Goal: Navigation & Orientation: Find specific page/section

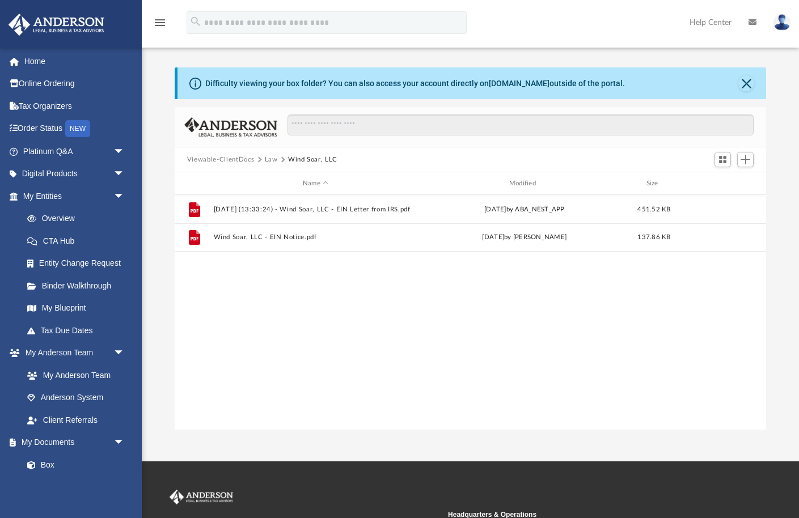
scroll to position [258, 592]
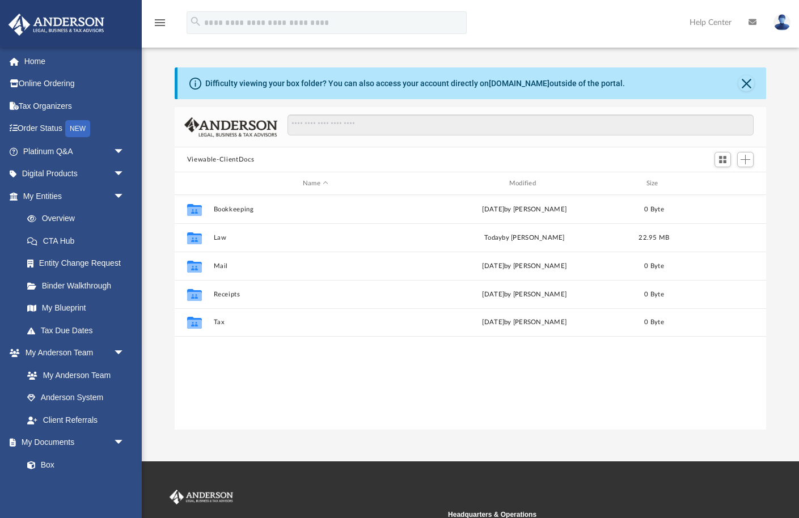
scroll to position [258, 592]
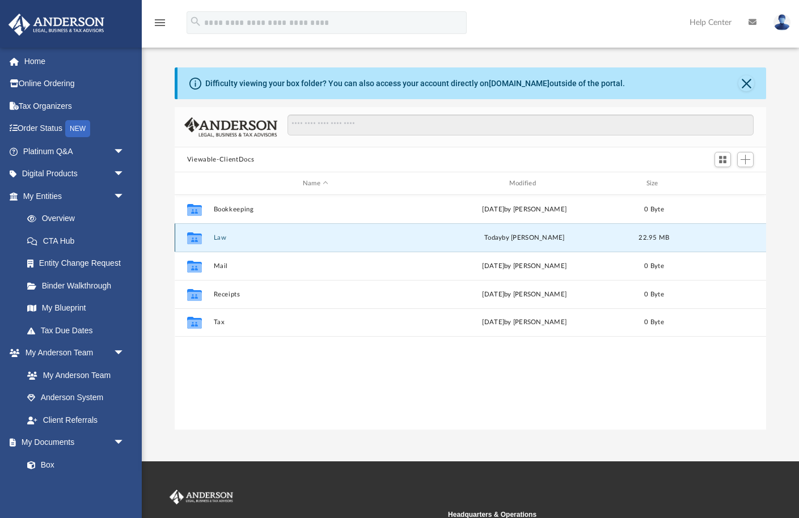
click at [218, 239] on button "Law" at bounding box center [315, 237] width 204 height 7
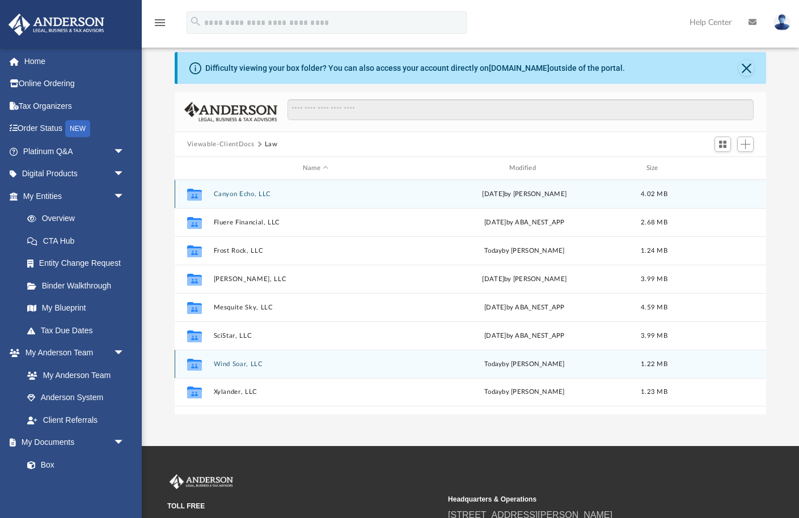
scroll to position [22, 0]
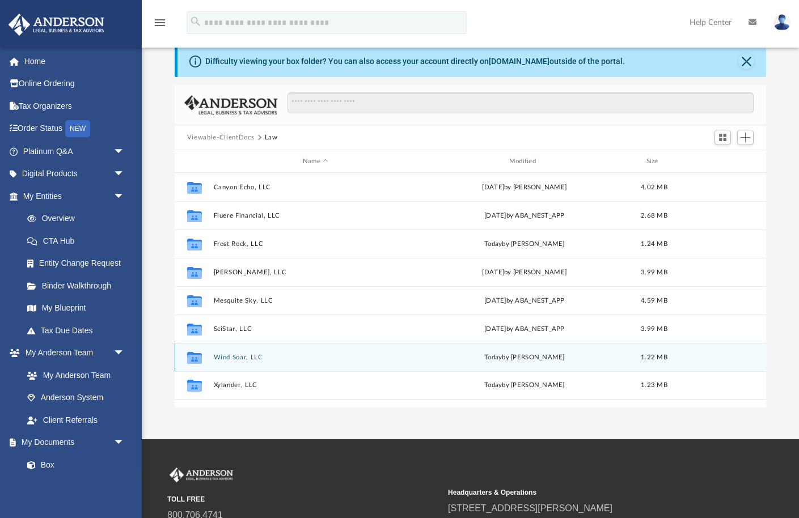
click at [231, 357] on button "Wind Soar, LLC" at bounding box center [315, 357] width 204 height 7
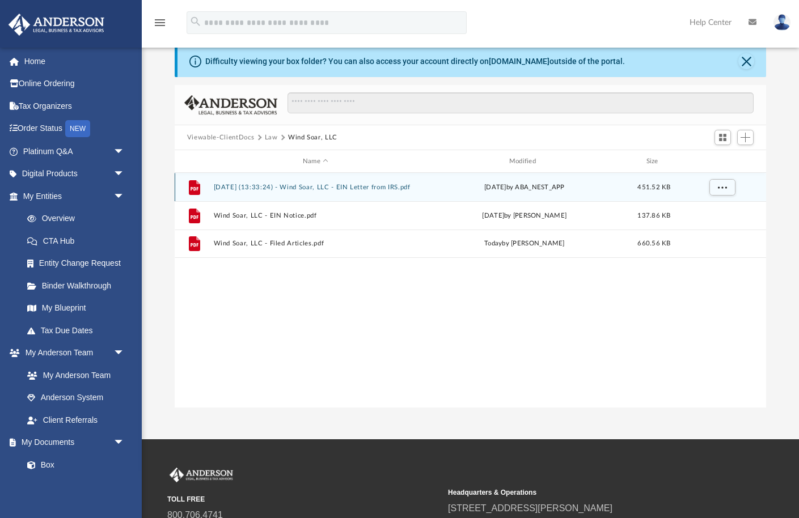
scroll to position [0, 0]
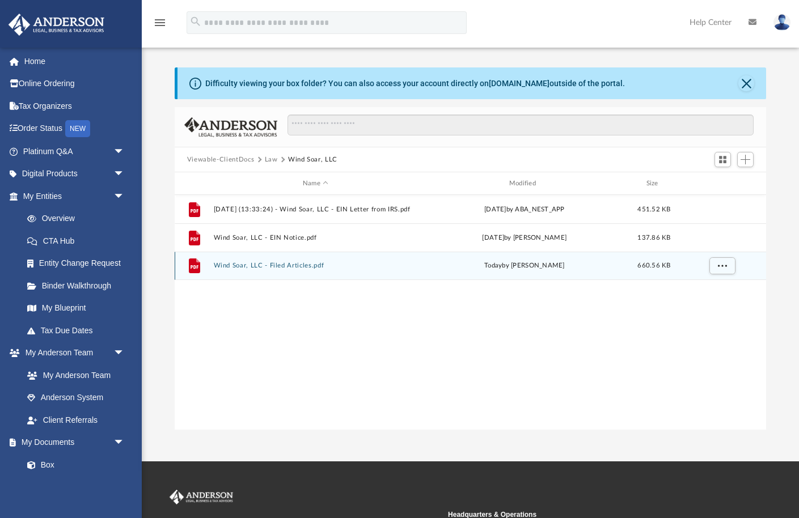
click at [290, 266] on button "Wind Soar, LLC - Filed Articles.pdf" at bounding box center [315, 265] width 204 height 7
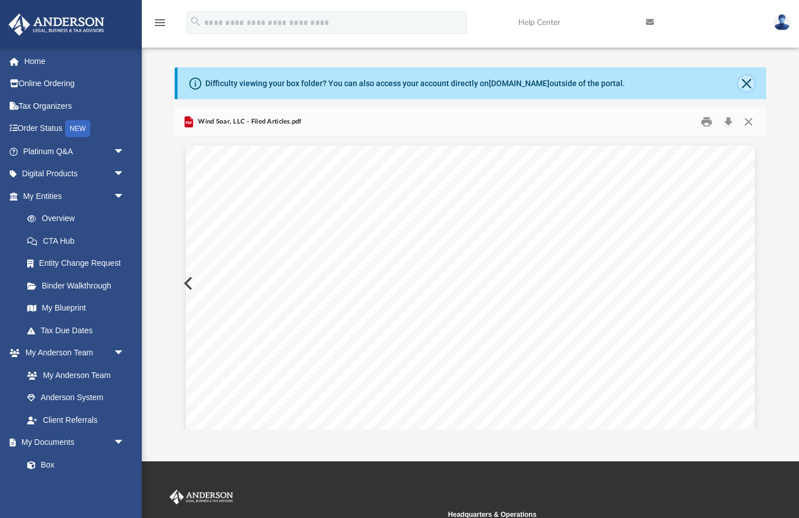
click at [748, 82] on button "Close" at bounding box center [747, 83] width 16 height 16
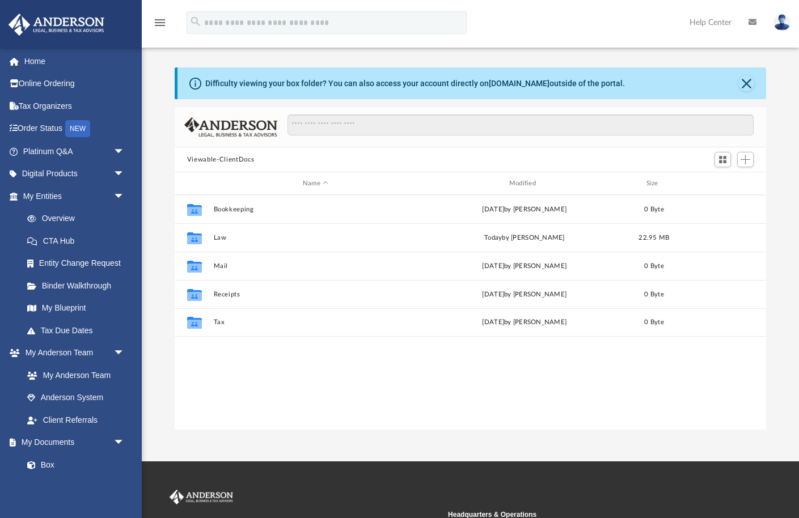
scroll to position [258, 592]
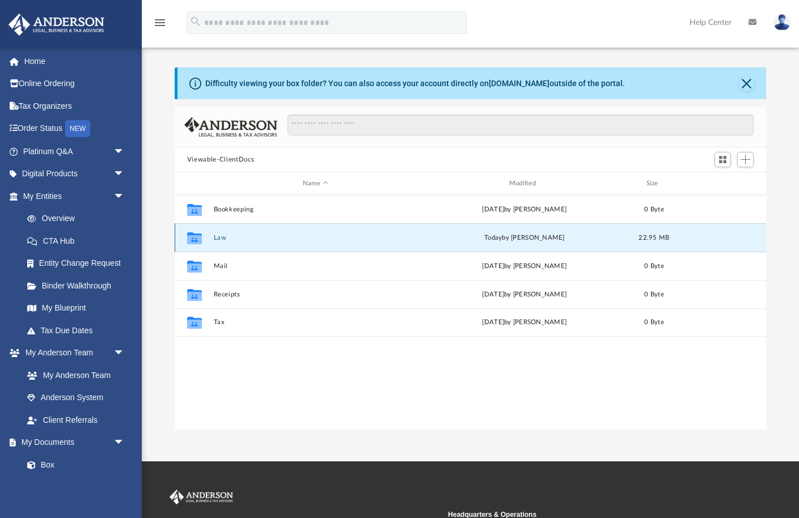
click at [219, 235] on button "Law" at bounding box center [315, 237] width 204 height 7
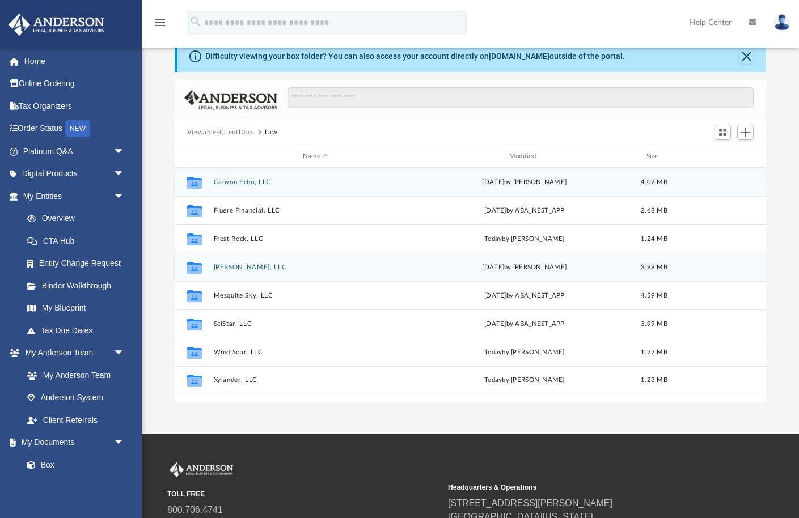
scroll to position [31, 0]
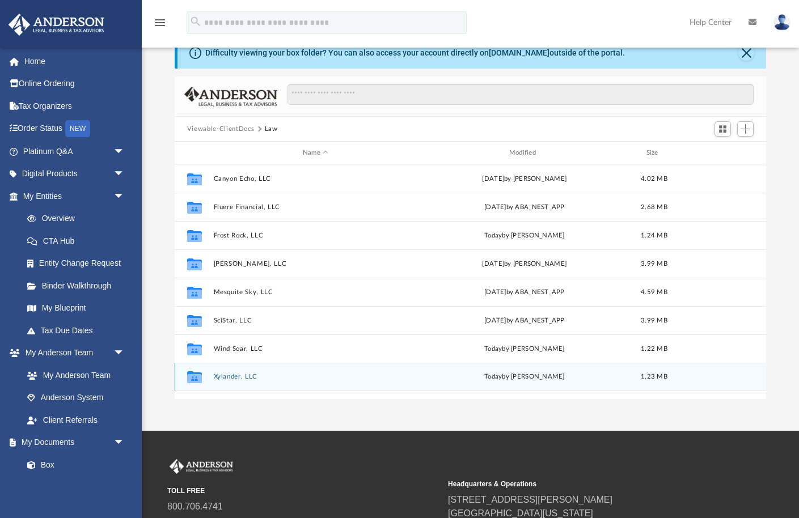
click at [230, 374] on button "Xylander, LLC" at bounding box center [315, 376] width 204 height 7
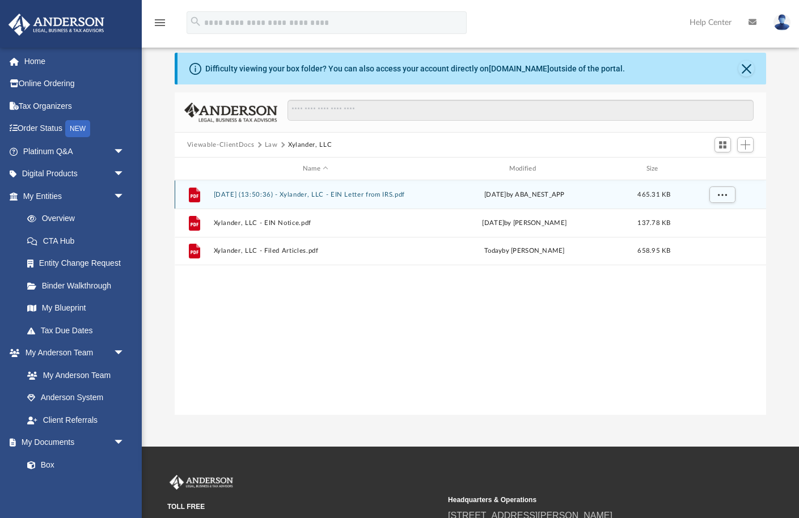
scroll to position [0, 0]
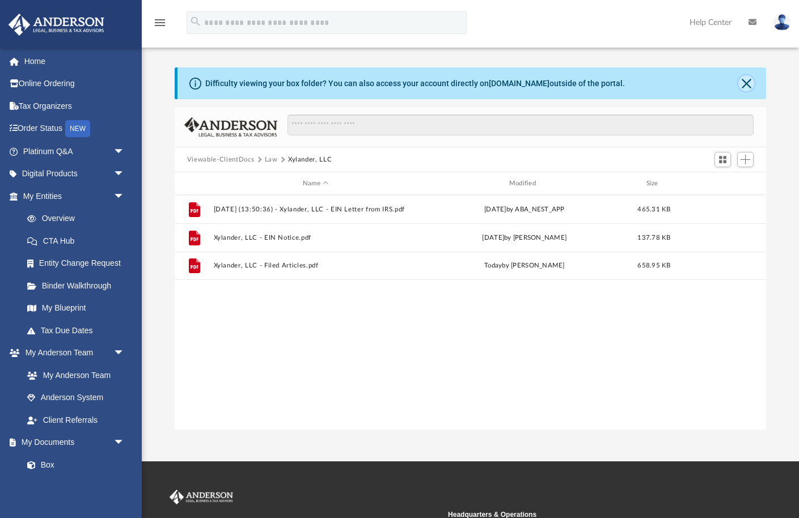
click at [748, 79] on button "Close" at bounding box center [747, 83] width 16 height 16
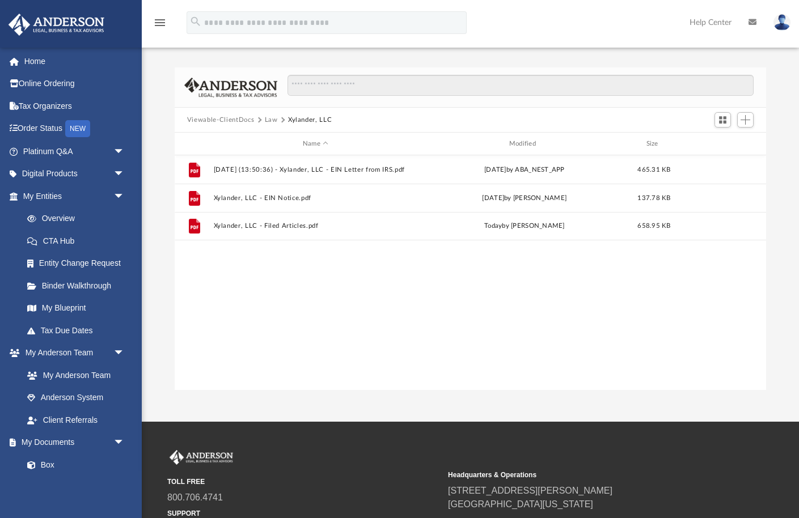
click at [271, 117] on button "Law" at bounding box center [271, 120] width 13 height 10
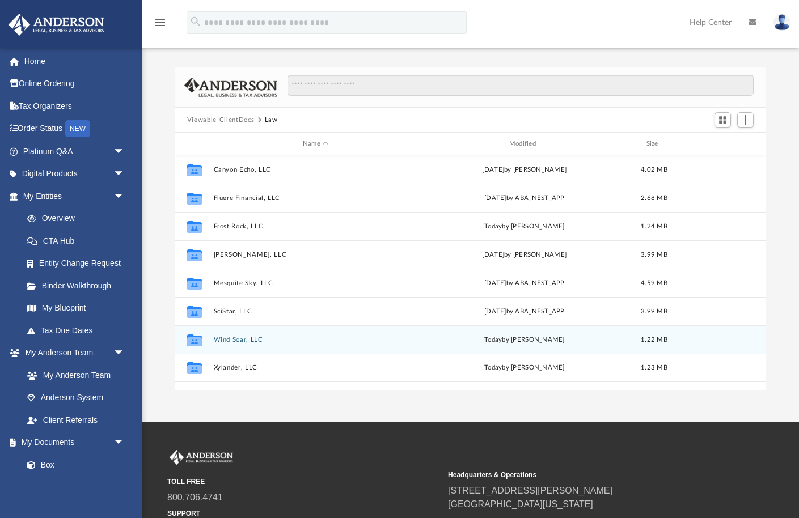
click at [227, 339] on button "Wind Soar, LLC" at bounding box center [315, 339] width 204 height 7
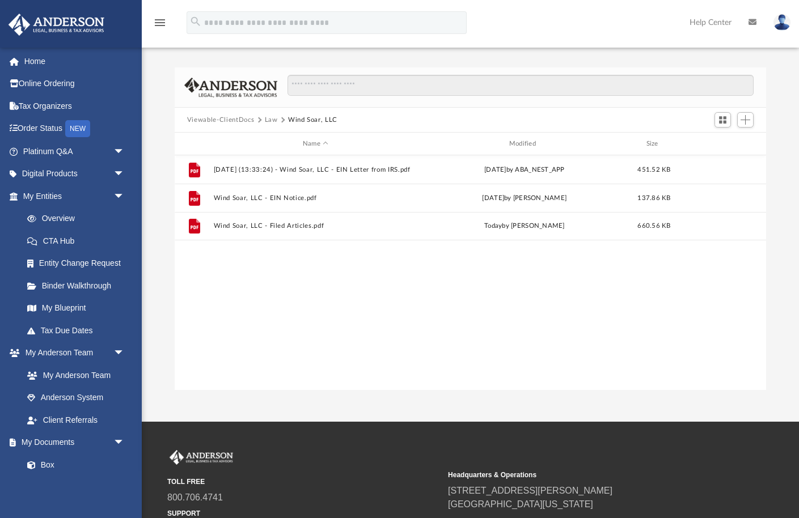
click at [269, 115] on button "Law" at bounding box center [271, 120] width 13 height 10
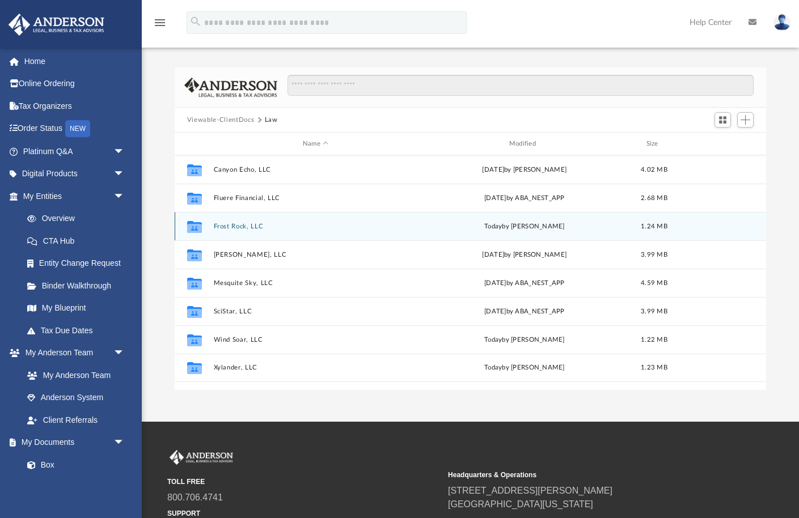
click at [233, 225] on button "Frost Rock, LLC" at bounding box center [315, 226] width 204 height 7
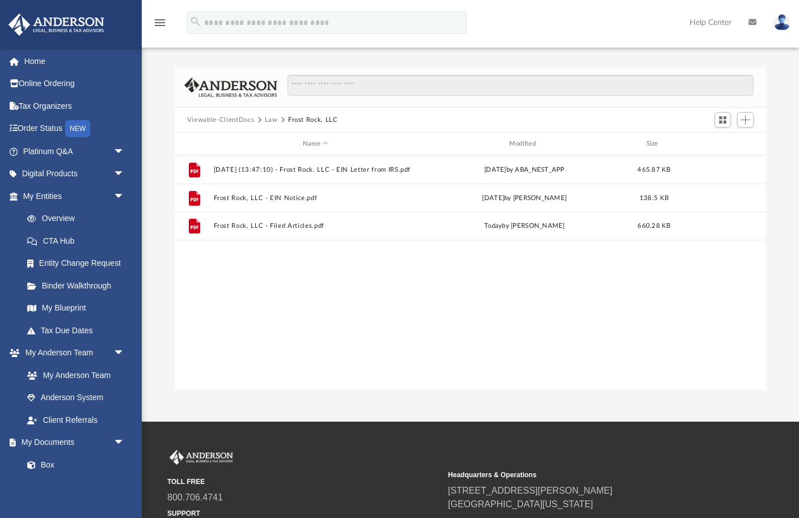
click at [271, 120] on button "Law" at bounding box center [271, 120] width 13 height 10
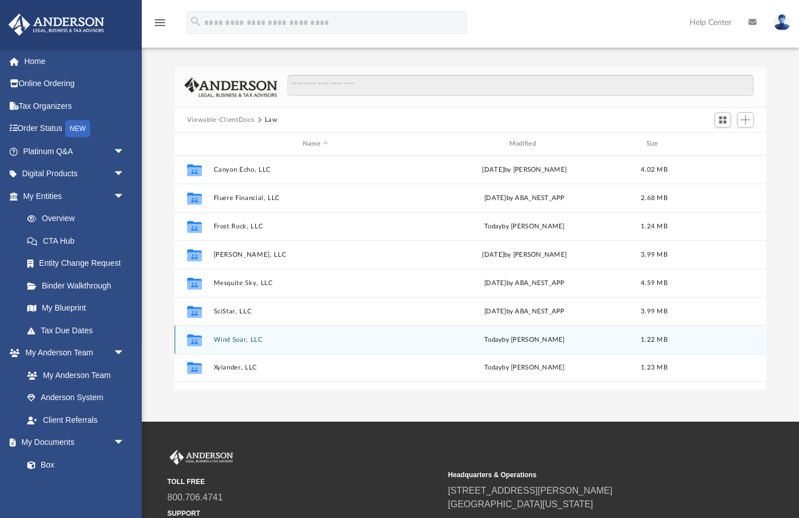
click at [227, 341] on button "Wind Soar, LLC" at bounding box center [315, 339] width 204 height 7
